Goal: Information Seeking & Learning: Learn about a topic

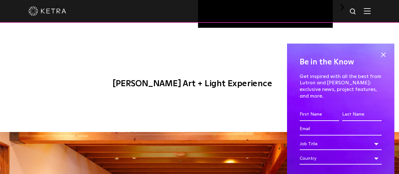
scroll to position [662, 0]
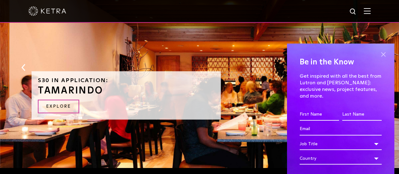
click at [378, 55] on span at bounding box center [382, 54] width 9 height 9
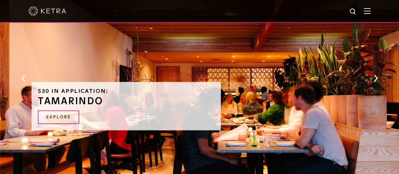
scroll to position [620, 0]
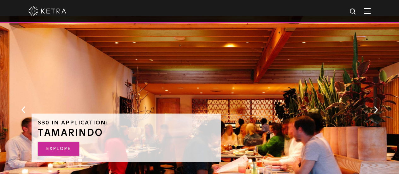
click at [76, 142] on link "EXPLORE" at bounding box center [58, 149] width 41 height 14
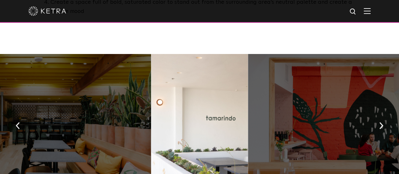
scroll to position [473, 0]
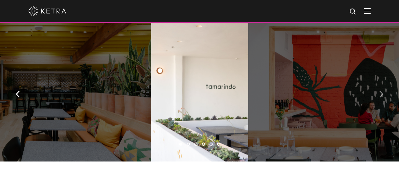
click at [382, 90] on img "button" at bounding box center [381, 93] width 4 height 7
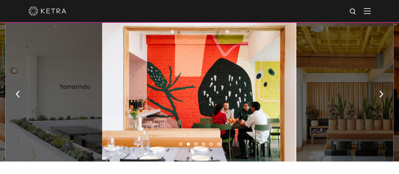
scroll to position [441, 0]
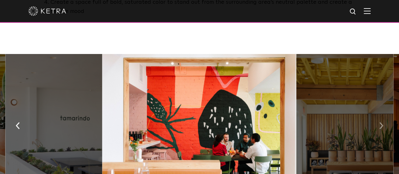
click at [386, 114] on button "button" at bounding box center [381, 125] width 14 height 22
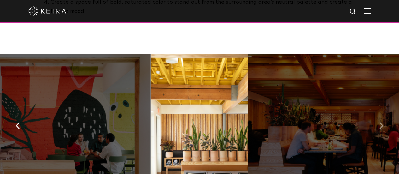
click at [386, 114] on button "button" at bounding box center [381, 125] width 14 height 22
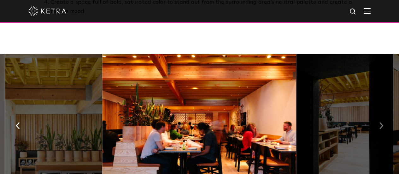
click at [386, 114] on button "button" at bounding box center [381, 125] width 14 height 22
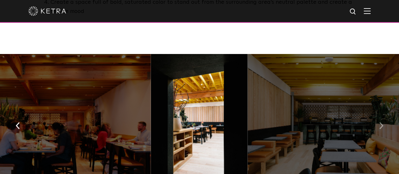
click at [386, 114] on button "button" at bounding box center [381, 125] width 14 height 22
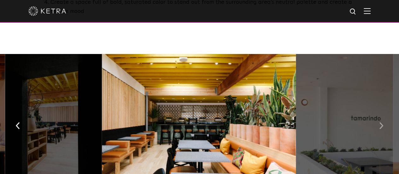
click at [386, 114] on button "button" at bounding box center [381, 125] width 14 height 22
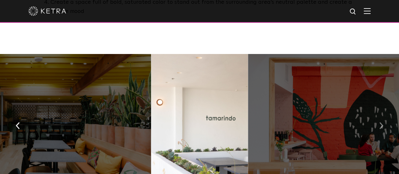
click at [386, 114] on button "button" at bounding box center [381, 125] width 14 height 22
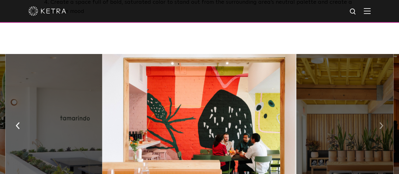
click at [386, 114] on button "button" at bounding box center [381, 125] width 14 height 22
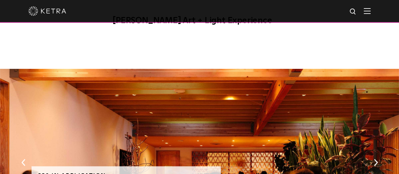
scroll to position [536, 0]
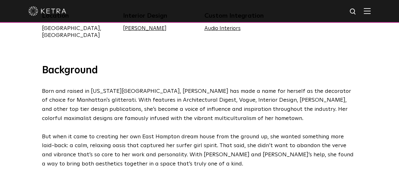
scroll to position [189, 0]
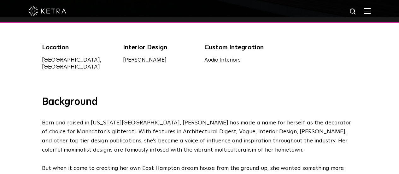
click at [140, 61] on link "Sasha Bikoff" at bounding box center [144, 59] width 43 height 5
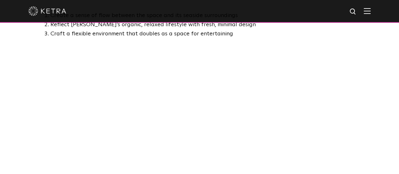
scroll to position [378, 0]
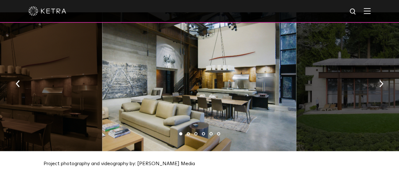
scroll to position [630, 0]
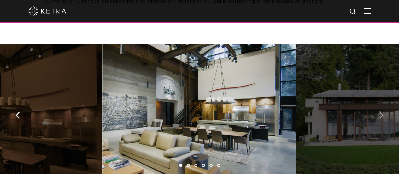
click at [378, 110] on button "button" at bounding box center [381, 115] width 14 height 22
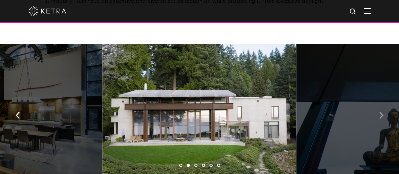
click at [378, 110] on button "button" at bounding box center [381, 115] width 14 height 22
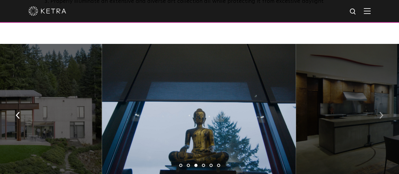
click at [378, 110] on button "button" at bounding box center [381, 115] width 14 height 22
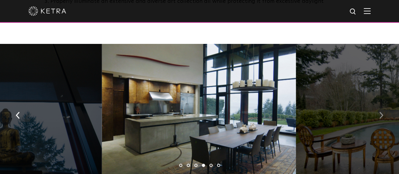
click at [378, 110] on button "button" at bounding box center [381, 115] width 14 height 22
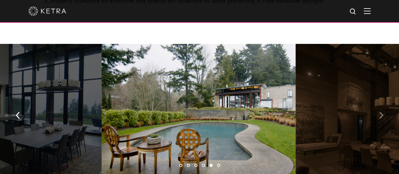
click at [378, 110] on button "button" at bounding box center [381, 115] width 14 height 22
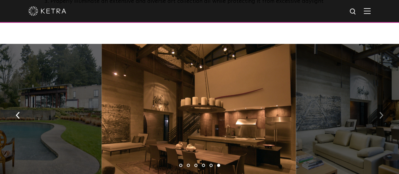
click at [378, 110] on button "button" at bounding box center [381, 115] width 14 height 22
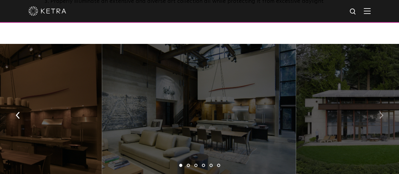
click at [375, 113] on button "button" at bounding box center [381, 115] width 14 height 22
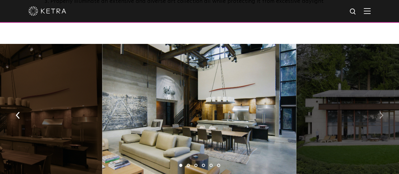
click at [376, 112] on button "button" at bounding box center [381, 115] width 14 height 22
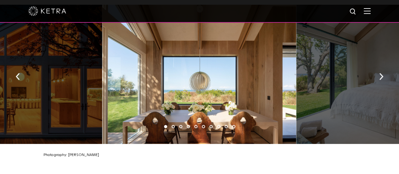
scroll to position [905, 0]
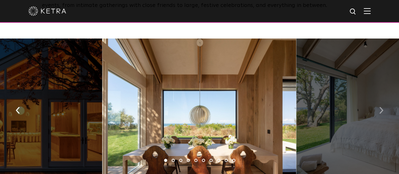
click at [378, 106] on button "button" at bounding box center [381, 110] width 14 height 22
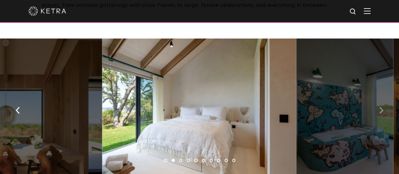
click at [378, 106] on button "button" at bounding box center [381, 110] width 14 height 22
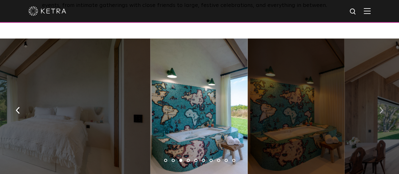
click at [378, 106] on button "button" at bounding box center [381, 110] width 14 height 22
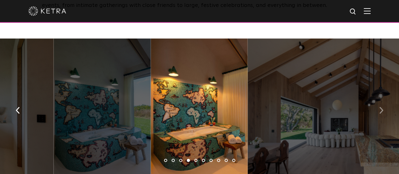
click at [378, 106] on button "button" at bounding box center [381, 110] width 14 height 22
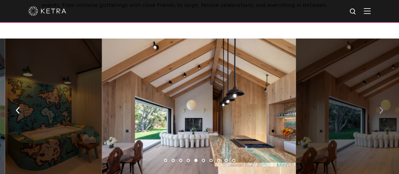
click at [378, 106] on button "button" at bounding box center [381, 110] width 14 height 22
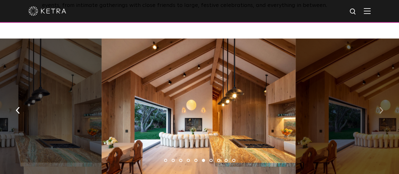
click at [378, 106] on button "button" at bounding box center [381, 110] width 14 height 22
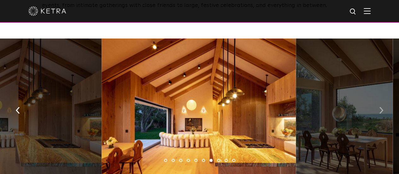
click at [378, 106] on button "button" at bounding box center [381, 110] width 14 height 22
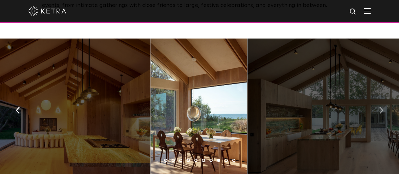
click at [378, 106] on button "button" at bounding box center [381, 110] width 14 height 22
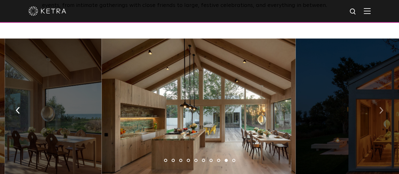
click at [378, 106] on button "button" at bounding box center [381, 110] width 14 height 22
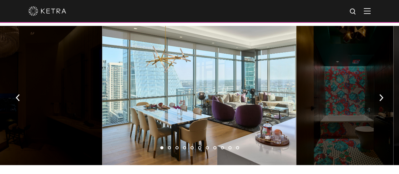
scroll to position [927, 0]
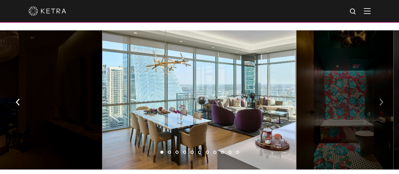
click at [382, 98] on img "button" at bounding box center [381, 101] width 4 height 7
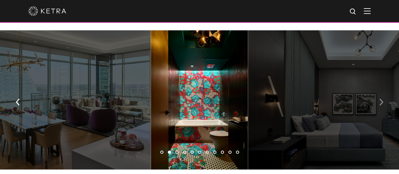
click at [382, 98] on img "button" at bounding box center [381, 101] width 4 height 7
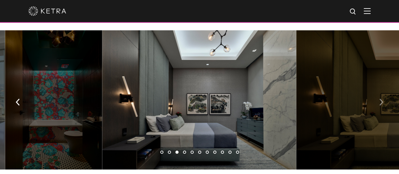
click at [382, 98] on img "button" at bounding box center [381, 101] width 4 height 7
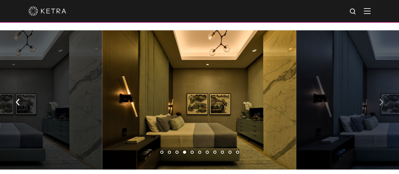
click at [382, 98] on img "button" at bounding box center [381, 101] width 4 height 7
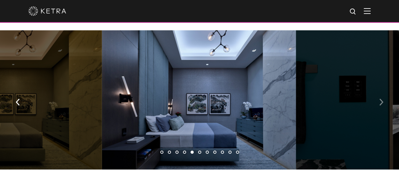
click at [382, 98] on img "button" at bounding box center [381, 101] width 4 height 7
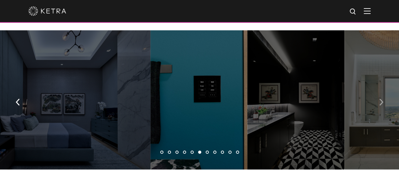
click at [382, 98] on img "button" at bounding box center [381, 101] width 4 height 7
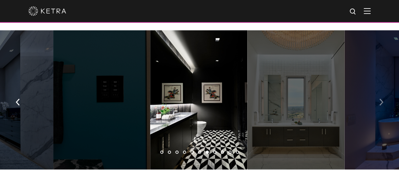
click at [382, 98] on img "button" at bounding box center [381, 101] width 4 height 7
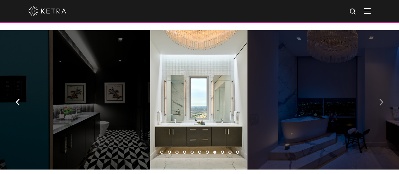
click at [382, 98] on img "button" at bounding box center [381, 101] width 4 height 7
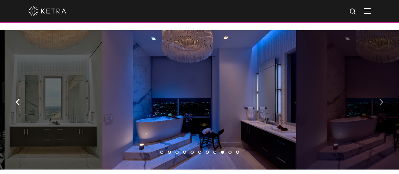
click at [382, 98] on img "button" at bounding box center [381, 101] width 4 height 7
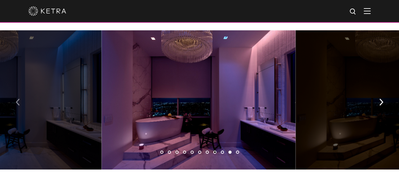
click at [20, 90] on button "button" at bounding box center [18, 101] width 14 height 22
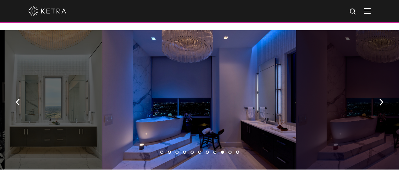
click at [171, 92] on div at bounding box center [199, 99] width 194 height 139
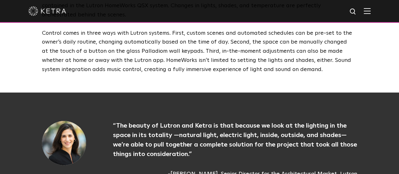
scroll to position [1875, 0]
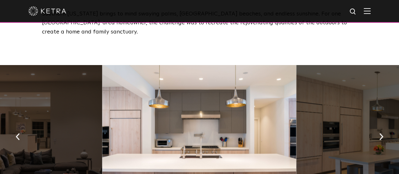
scroll to position [289, 0]
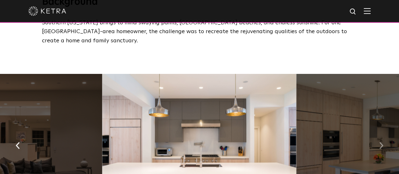
click at [382, 142] on img "button" at bounding box center [381, 145] width 4 height 7
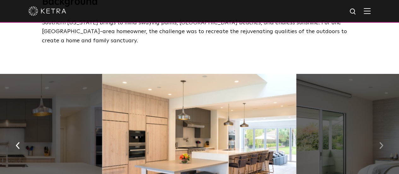
click at [382, 142] on img "button" at bounding box center [381, 145] width 4 height 7
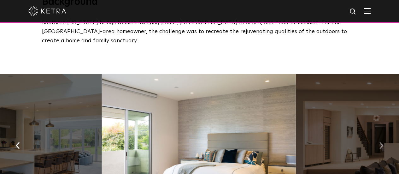
click at [382, 142] on img "button" at bounding box center [381, 145] width 4 height 7
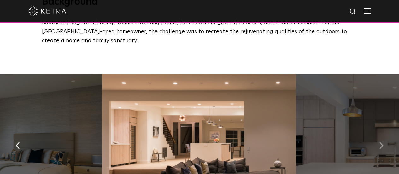
click at [382, 142] on img "button" at bounding box center [381, 145] width 4 height 7
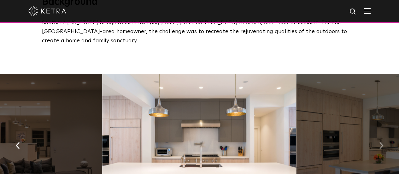
click at [382, 142] on img "button" at bounding box center [381, 145] width 4 height 7
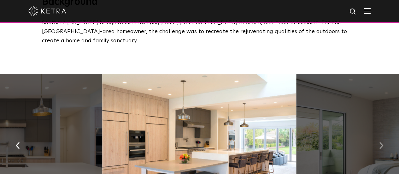
click at [382, 142] on img "button" at bounding box center [381, 145] width 4 height 7
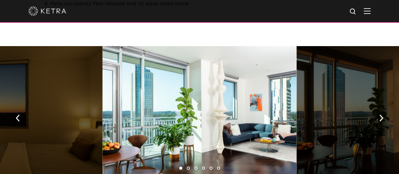
scroll to position [418, 0]
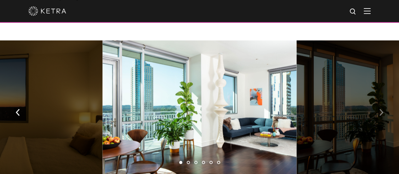
click at [378, 101] on button "button" at bounding box center [381, 112] width 14 height 22
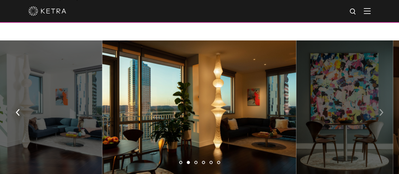
click at [378, 101] on button "button" at bounding box center [381, 112] width 14 height 22
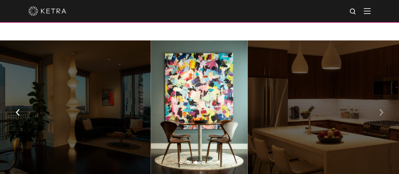
click at [378, 101] on button "button" at bounding box center [381, 112] width 14 height 22
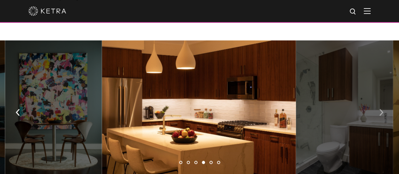
click at [378, 101] on button "button" at bounding box center [381, 112] width 14 height 22
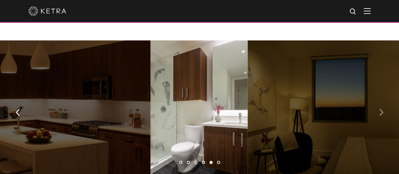
click at [378, 101] on button "button" at bounding box center [381, 112] width 14 height 22
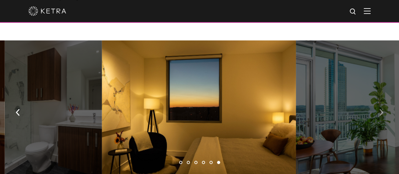
click at [381, 108] on img "button" at bounding box center [381, 111] width 4 height 7
